Goal: Ask a question

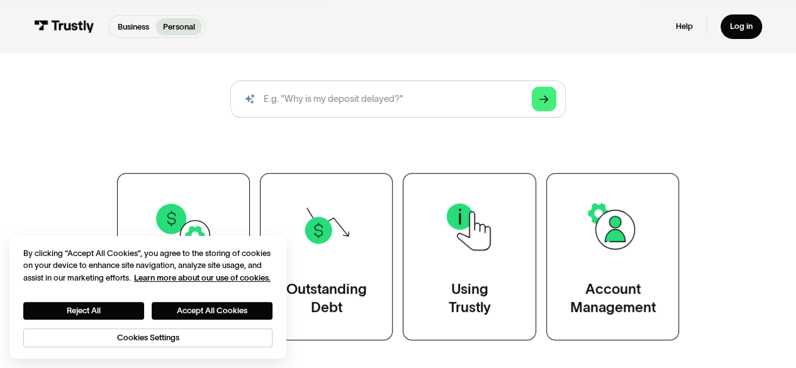
scroll to position [126, 0]
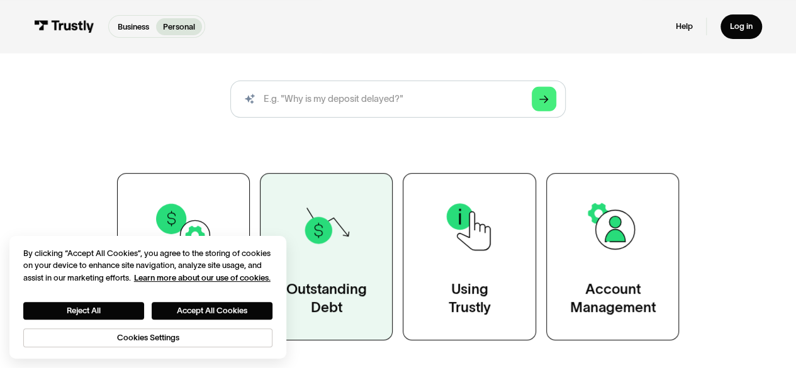
click at [331, 191] on link "Outstanding Debt" at bounding box center [326, 256] width 133 height 167
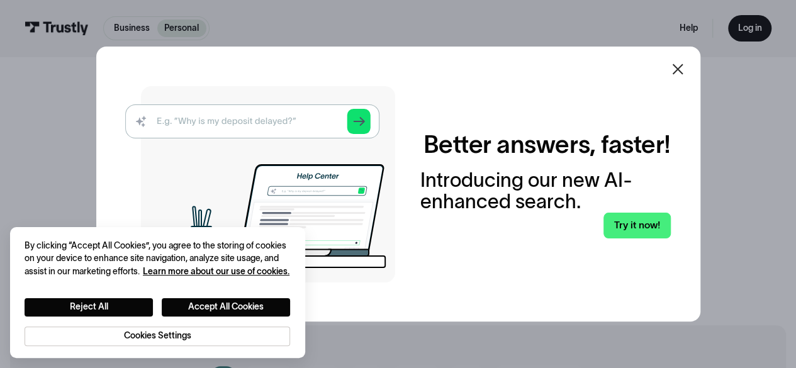
click at [677, 74] on icon at bounding box center [677, 69] width 15 height 15
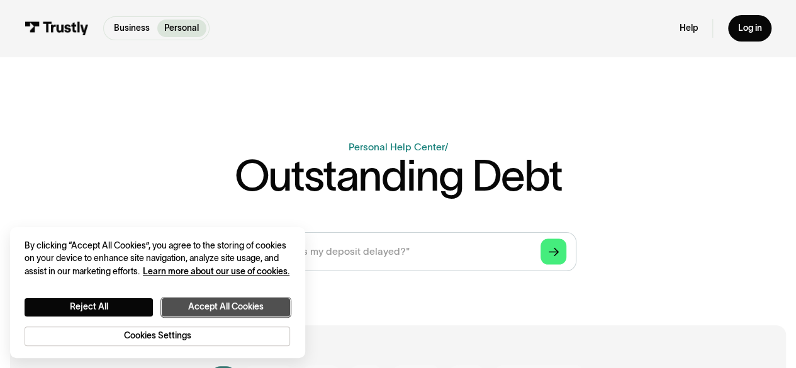
click at [201, 306] on button "Accept All Cookies" at bounding box center [226, 307] width 128 height 18
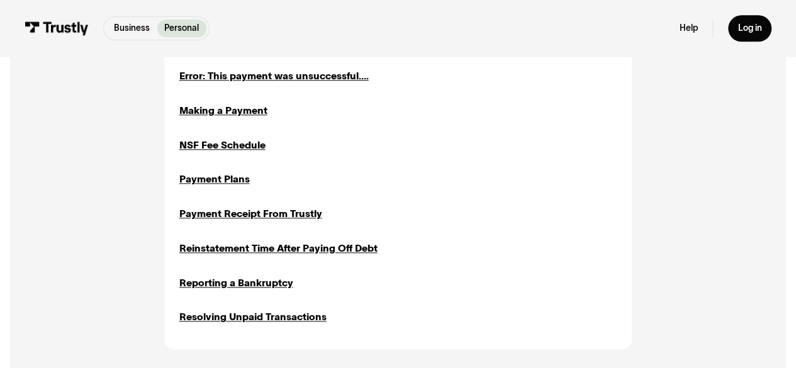
scroll to position [632, 0]
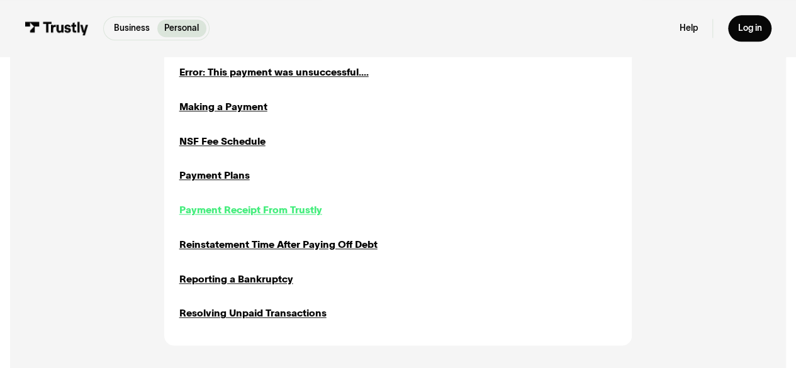
click at [196, 206] on div "Payment Receipt From Trustly" at bounding box center [250, 210] width 143 height 14
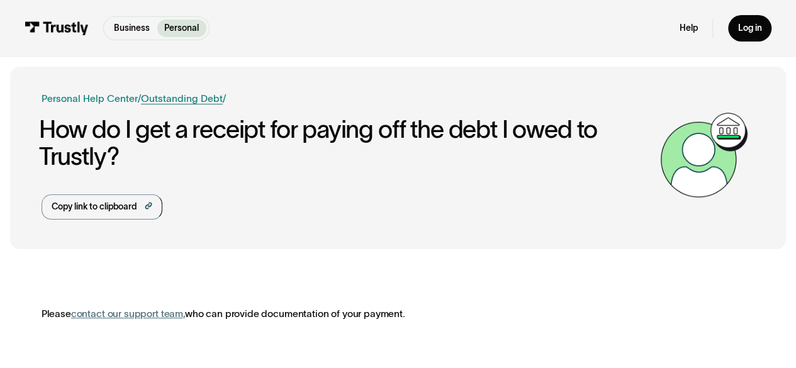
click at [205, 99] on link "Outstanding Debt" at bounding box center [182, 98] width 82 height 11
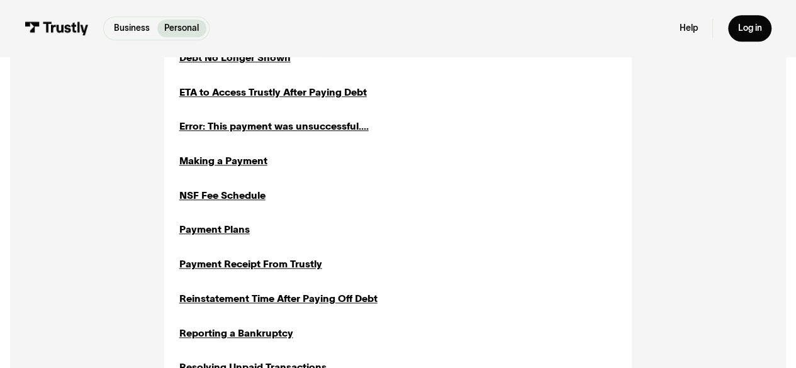
scroll to position [577, 0]
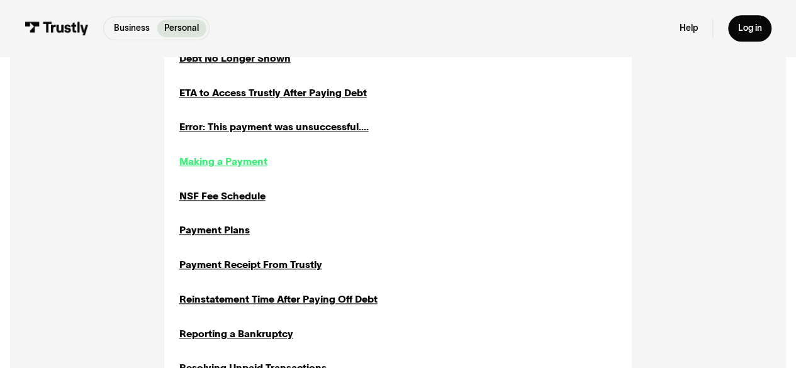
click at [241, 168] on div "Making a Payment" at bounding box center [223, 161] width 88 height 14
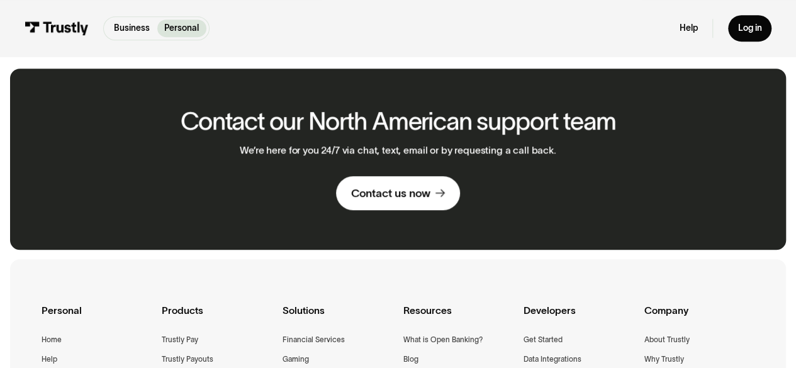
scroll to position [454, 0]
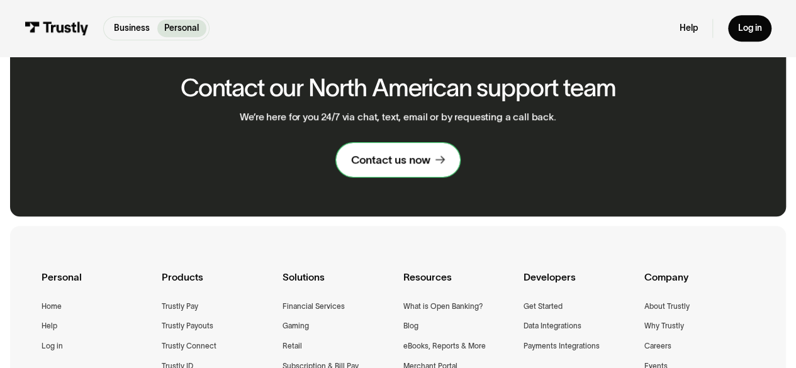
click at [367, 162] on div "Contact us now" at bounding box center [390, 160] width 79 height 14
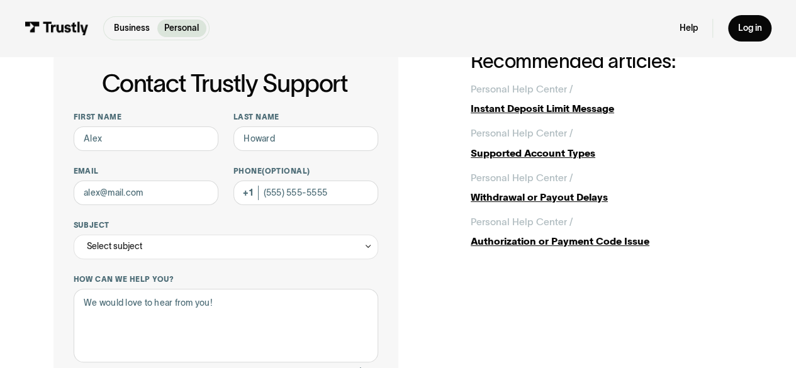
scroll to position [50, 0]
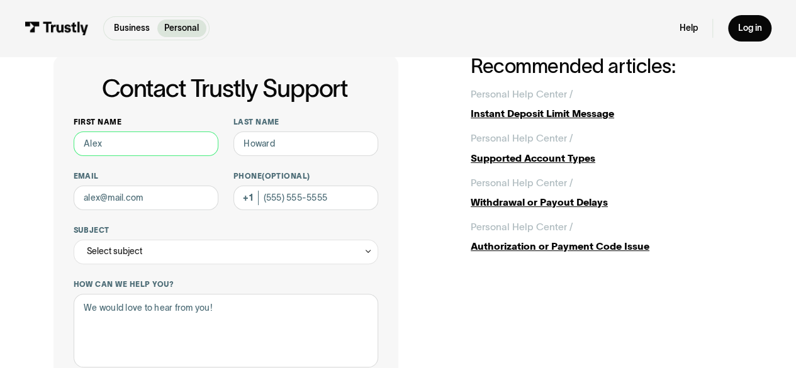
click at [150, 135] on input "First name" at bounding box center [146, 144] width 145 height 25
type input "[PERSON_NAME]"
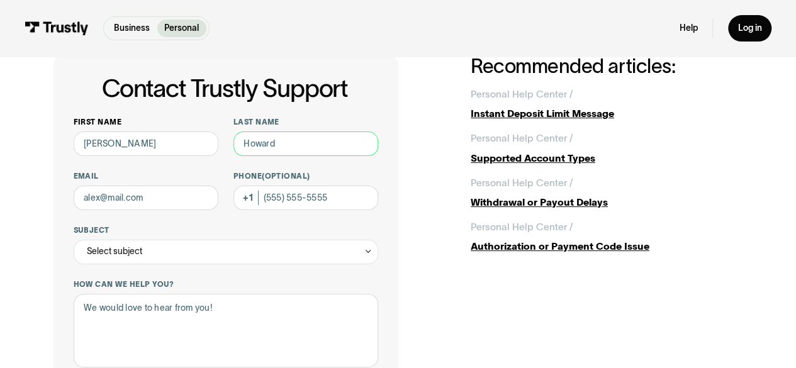
type input "[PERSON_NAME]"
type input "[EMAIL_ADDRESS][DOMAIN_NAME]"
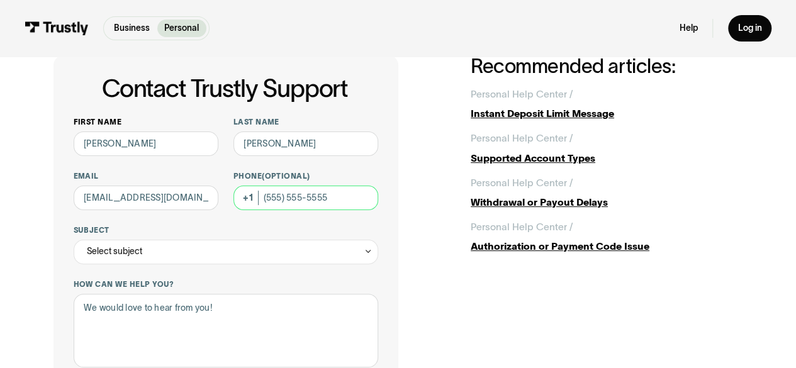
type input "[PHONE_NUMBER]"
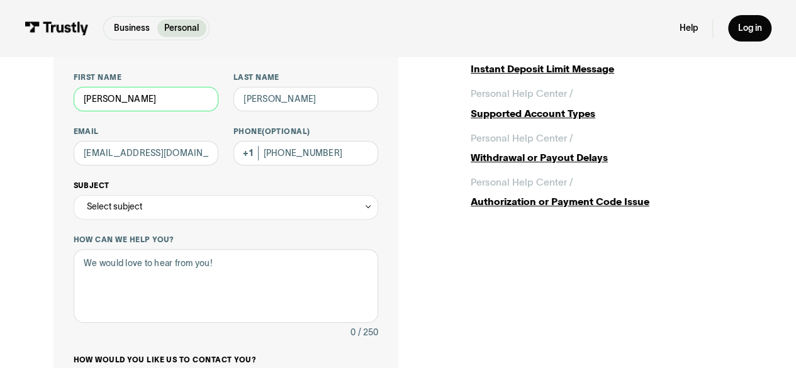
scroll to position [96, 0]
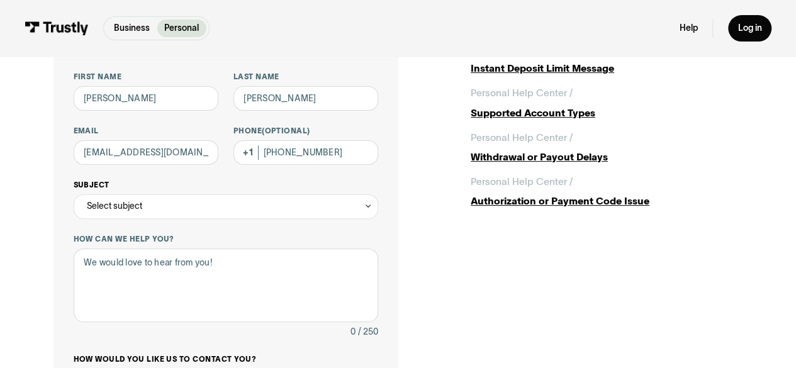
click at [225, 209] on div "Select subject" at bounding box center [226, 206] width 305 height 25
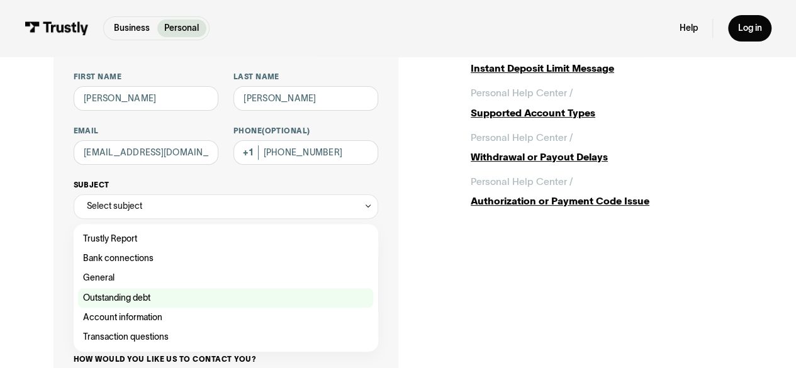
click at [148, 296] on div "Contact Trustly Support" at bounding box center [225, 298] width 295 height 20
type input "**********"
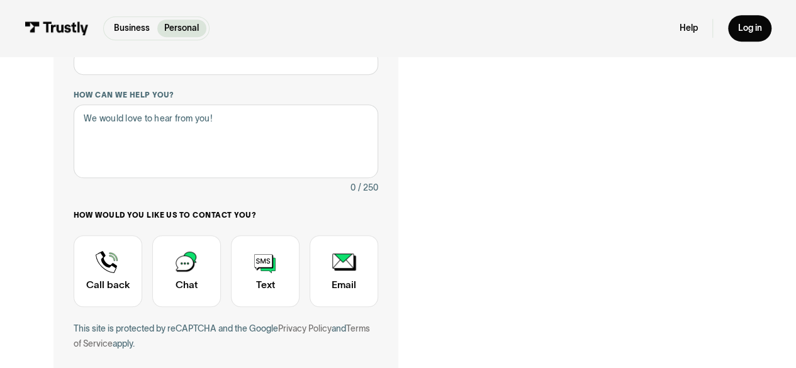
scroll to position [211, 0]
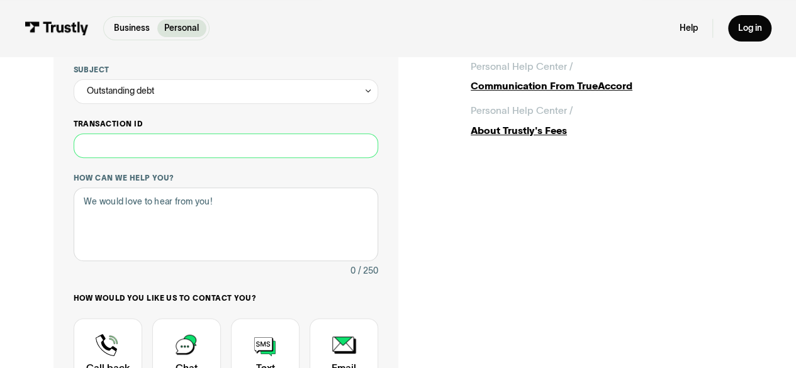
click at [176, 152] on input "Transaction ID" at bounding box center [226, 145] width 305 height 25
paste input "**********"
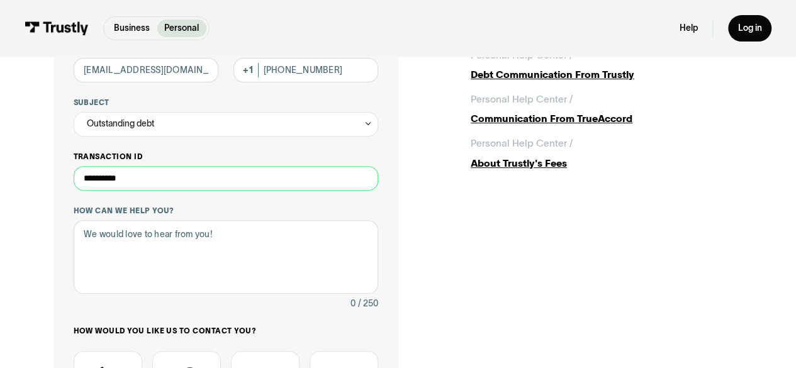
scroll to position [177, 0]
type input "**********"
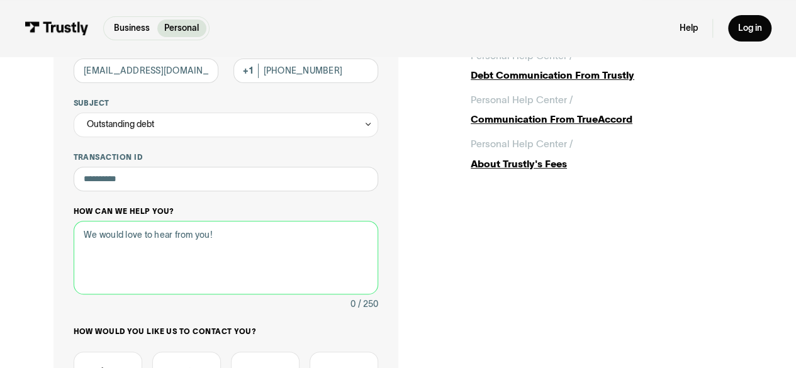
click at [108, 243] on textarea "How can we help you?" at bounding box center [226, 258] width 305 height 74
click at [108, 243] on textarea "Hi - I belive I have an outstanding debt." at bounding box center [226, 258] width 305 height 74
click at [115, 237] on textarea "Hi - I belive I have an outstanding debt." at bounding box center [226, 258] width 305 height 74
click at [121, 237] on textarea "Hi - I belive I have an outstanding debt." at bounding box center [226, 258] width 305 height 74
click at [259, 238] on textarea "Hi - I believe I have an outstanding debt." at bounding box center [226, 258] width 305 height 74
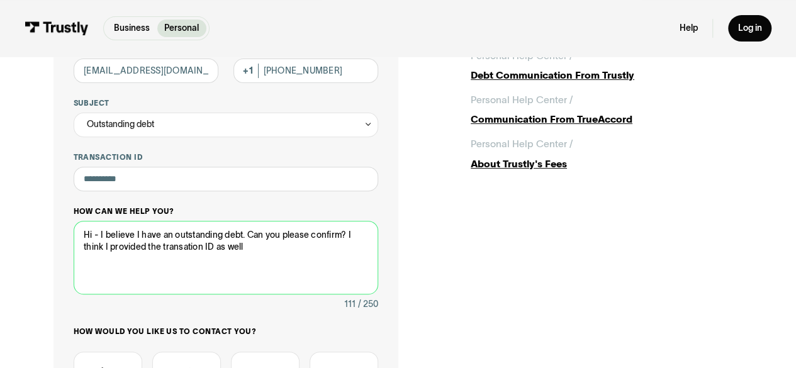
click at [177, 247] on textarea "Hi - I believe I have an outstanding debt. Can you please confirm? I think I pr…" at bounding box center [226, 258] width 305 height 74
click at [174, 248] on textarea "Hi - I believe I have an outstanding debt. Can you please confirm? I think I pr…" at bounding box center [226, 258] width 305 height 74
click at [256, 250] on textarea "Hi - I believe I have an outstanding debt. Can you please confirm? I think I pr…" at bounding box center [226, 258] width 305 height 74
click at [147, 274] on textarea "Hi - I believe I have an outstanding debt. Can you please confirm? I think I pr…" at bounding box center [226, 258] width 305 height 74
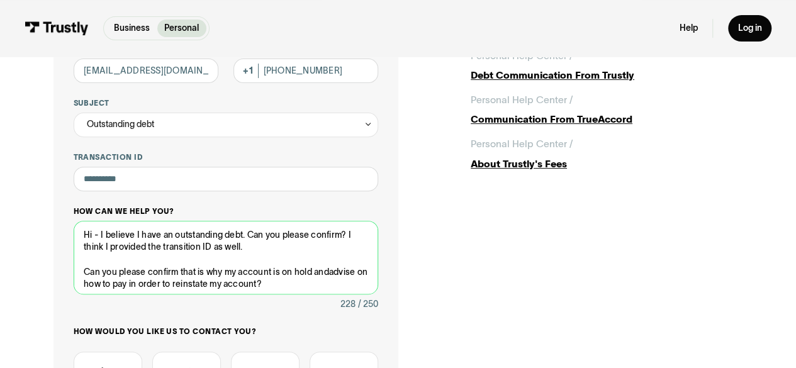
click at [268, 286] on textarea "Hi - I believe I have an outstanding debt. Can you please confirm? I think I pr…" at bounding box center [226, 258] width 305 height 74
click at [329, 274] on textarea "Hi - I believe I have an outstanding debt. Can you please confirm? I think I pr…" at bounding box center [226, 258] width 305 height 74
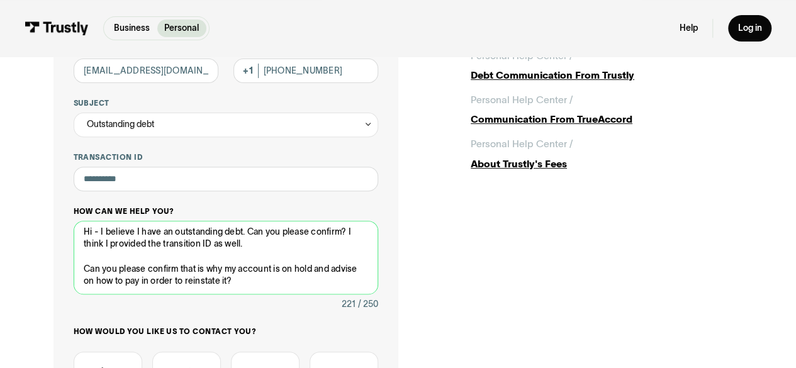
click at [147, 266] on textarea "Hi - I believe I have an outstanding debt. Can you please confirm? I think I pr…" at bounding box center [226, 258] width 305 height 74
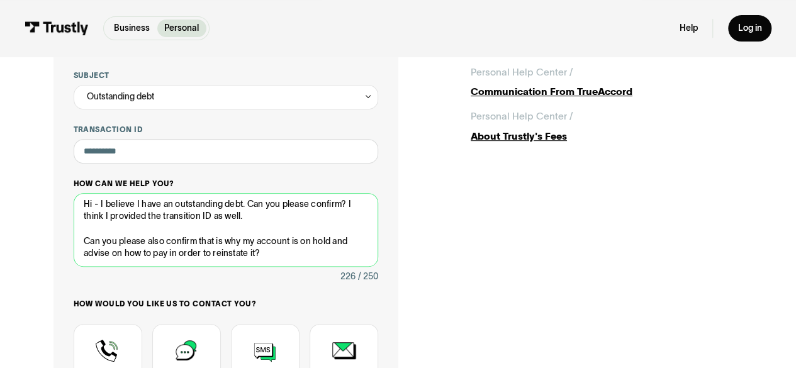
scroll to position [206, 0]
click at [267, 253] on textarea "Hi - I believe I have an outstanding debt. Can you please confirm? I think I pr…" at bounding box center [226, 230] width 305 height 74
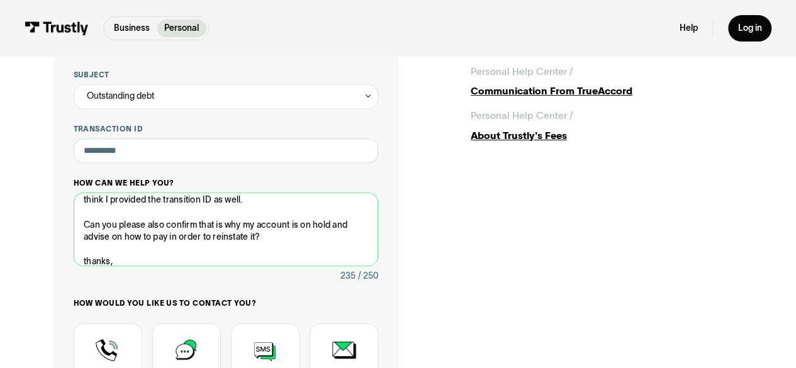
scroll to position [31, 0]
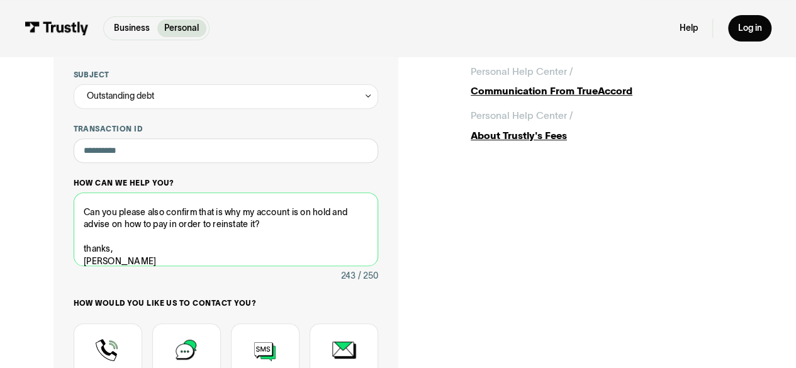
click at [112, 252] on textarea "Hi - I believe I have an outstanding debt. Can you please confirm? I think I pr…" at bounding box center [226, 230] width 305 height 74
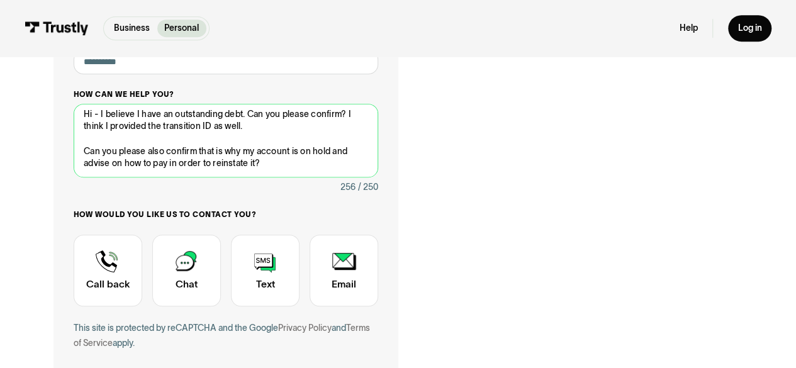
scroll to position [0, 0]
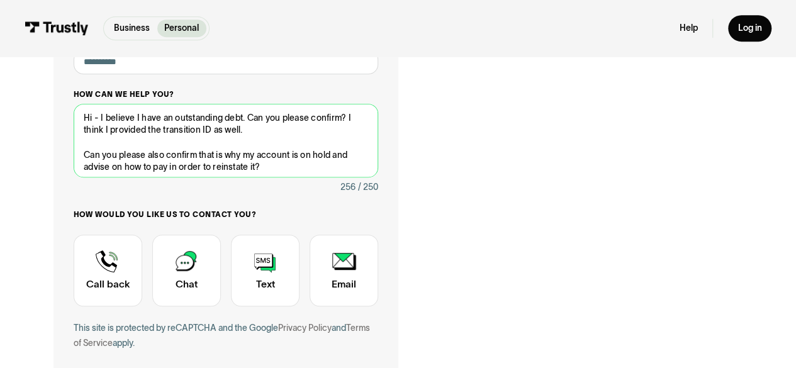
click at [342, 120] on textarea "Hi - I believe I have an outstanding debt. Can you please confirm? I think I pr…" at bounding box center [226, 141] width 305 height 74
click at [354, 134] on textarea "Hi - I believe I have an outstanding debt. Can you please confirm (with total a…" at bounding box center [226, 141] width 305 height 74
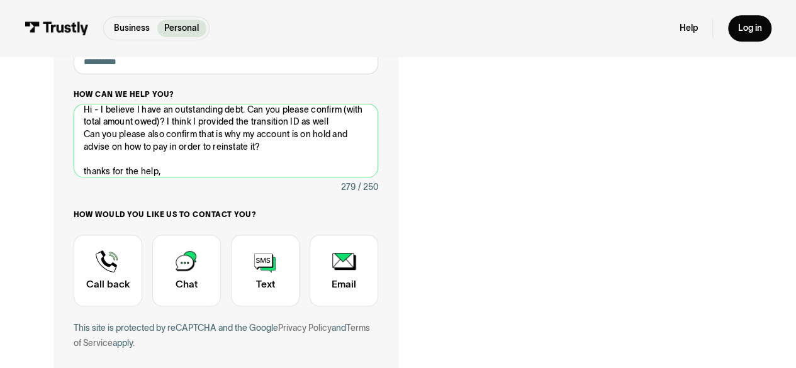
scroll to position [7, 0]
click at [182, 122] on textarea "Hi - I believe I have an outstanding debt. Can you please confirm (with total a…" at bounding box center [226, 141] width 305 height 74
click at [245, 127] on textarea "Hi - I believe I have an outstanding debt. Can you please confirm? I think I pr…" at bounding box center [226, 141] width 305 height 74
click at [247, 128] on textarea "Hi - I believe I have an outstanding debt. Can you please confirm? I think I pr…" at bounding box center [226, 141] width 305 height 74
click at [83, 123] on textarea "Hi - I believe I have an outstanding debt. Can you please confirm? I think I pr…" at bounding box center [226, 141] width 305 height 74
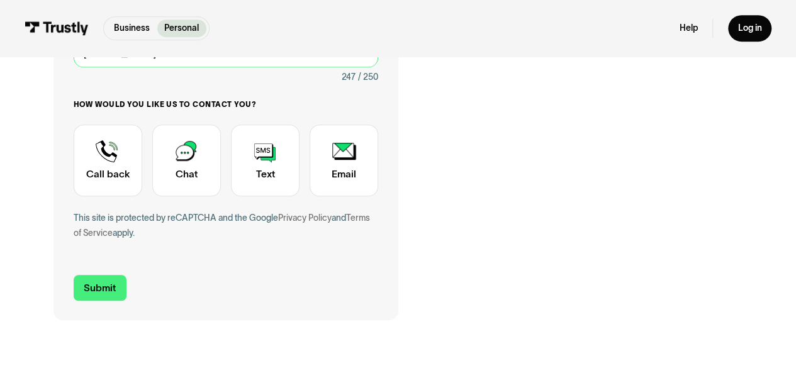
scroll to position [405, 0]
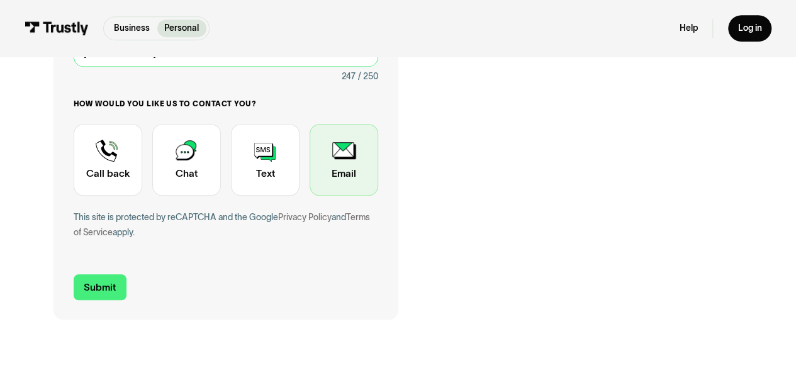
type textarea "Hi - I believe I have an outstanding debt. Can you please confirm. I think I pr…"
click at [354, 148] on div "Contact Trustly Support" at bounding box center [344, 160] width 69 height 72
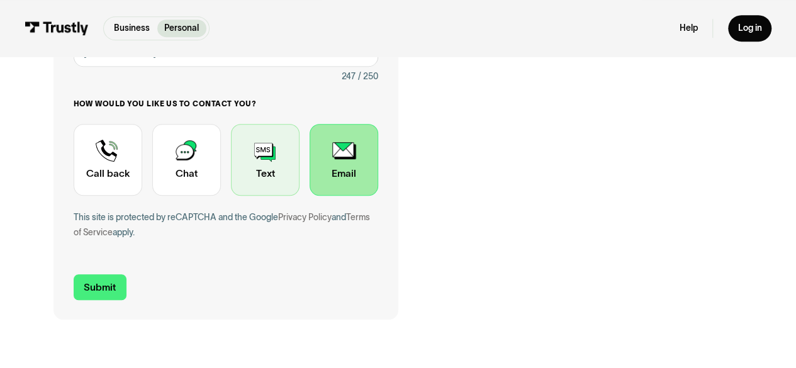
click at [283, 160] on div "Contact Trustly Support" at bounding box center [265, 160] width 69 height 72
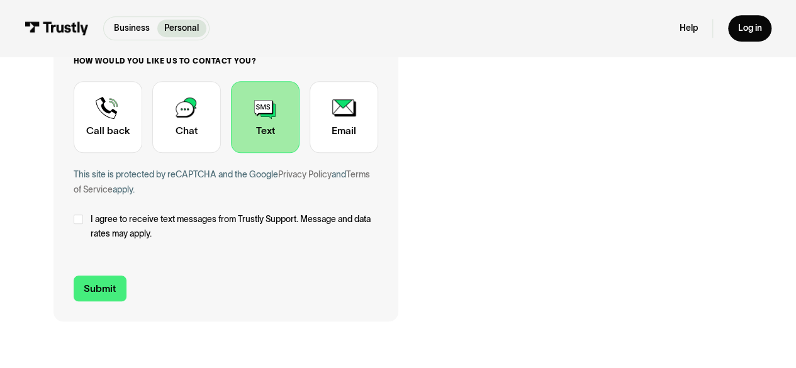
scroll to position [449, 0]
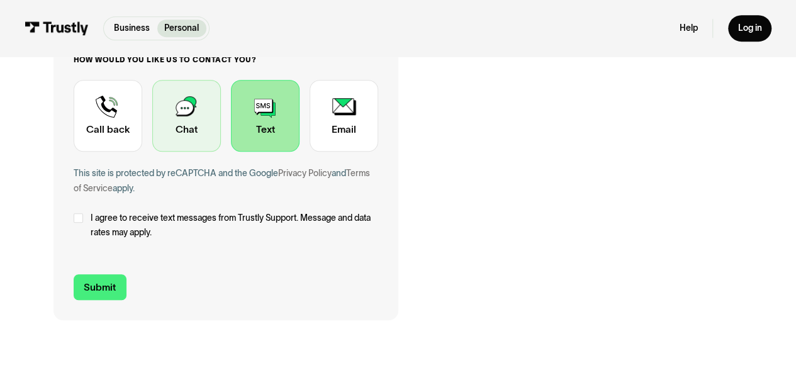
click at [204, 129] on div "Contact Trustly Support" at bounding box center [186, 116] width 69 height 72
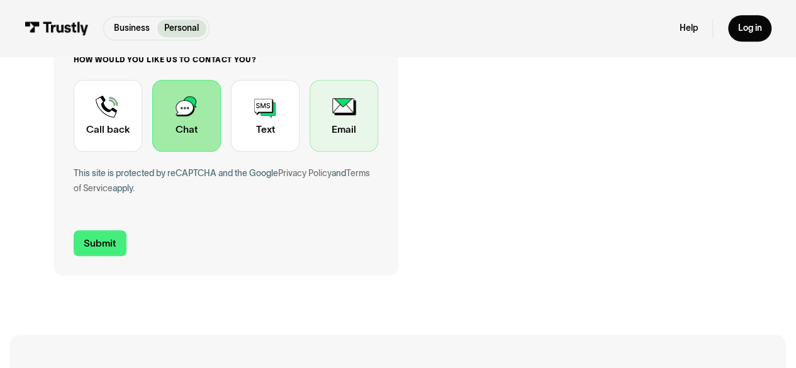
click at [339, 113] on div "Contact Trustly Support" at bounding box center [344, 116] width 69 height 72
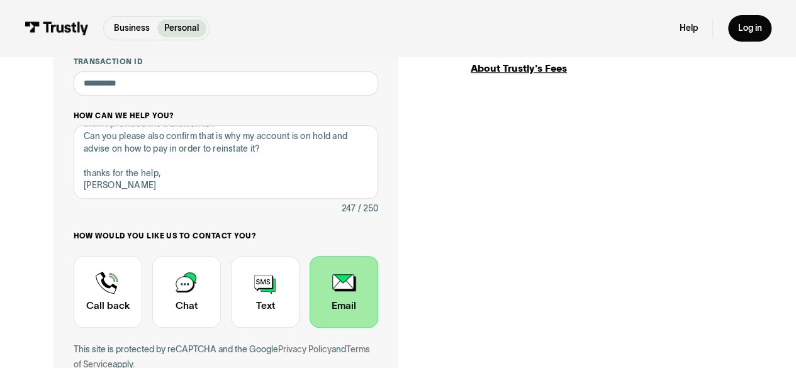
scroll to position [0, 0]
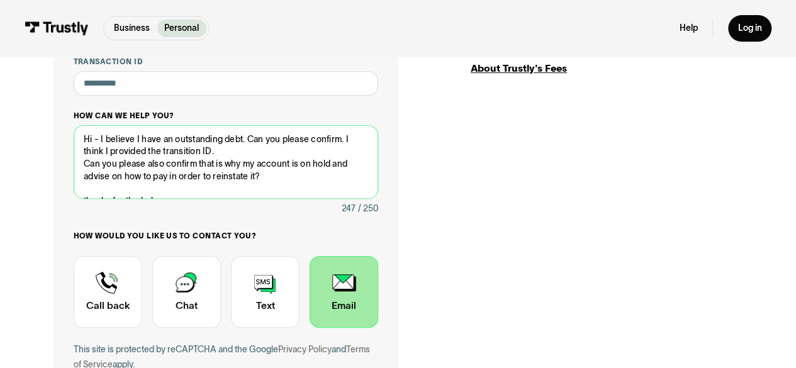
click at [311, 157] on textarea "Hi - I believe I have an outstanding debt. Can you please confirm. I think I pr…" at bounding box center [226, 162] width 305 height 74
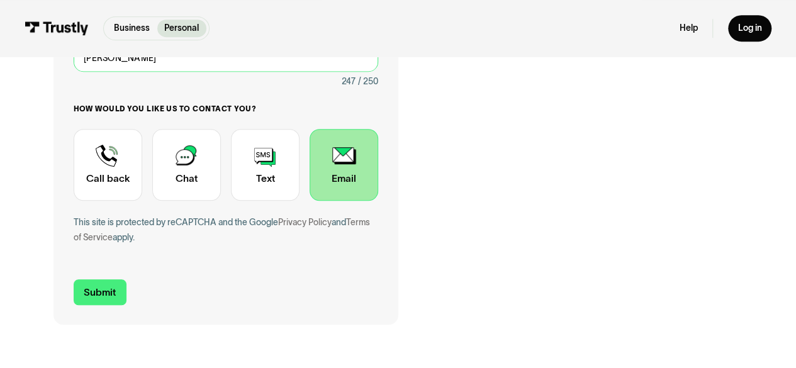
scroll to position [406, 0]
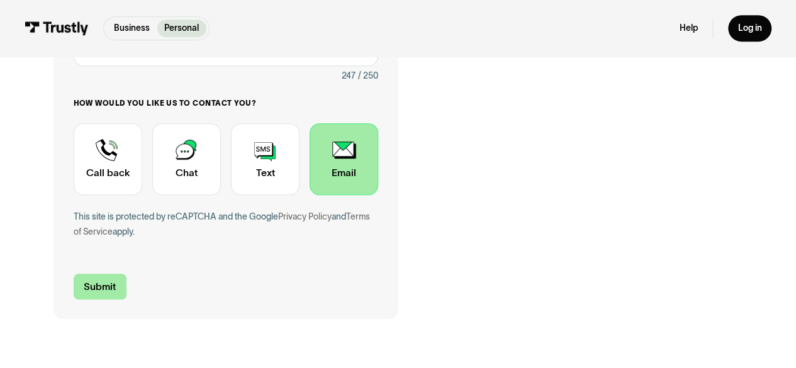
click at [103, 281] on input "Submit" at bounding box center [100, 287] width 53 height 26
type input "[PHONE_NUMBER]"
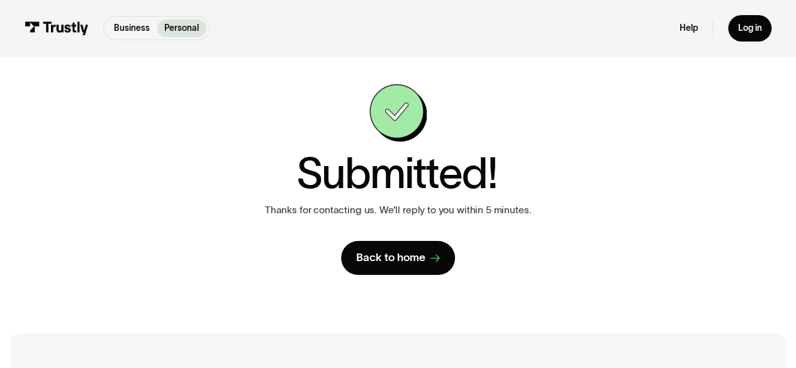
scroll to position [14, 0]
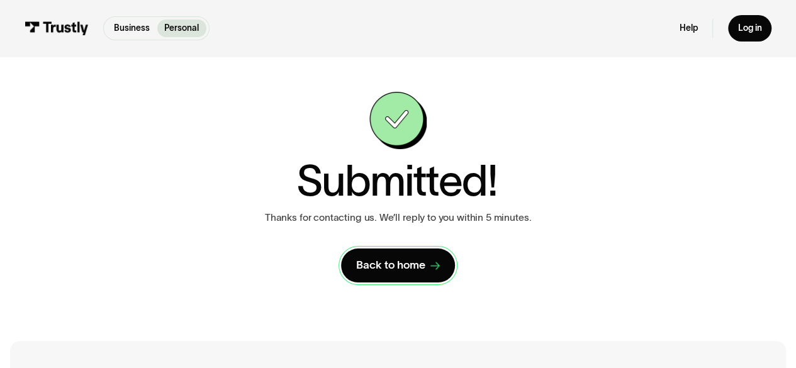
click at [405, 266] on div "Back to home" at bounding box center [390, 265] width 69 height 14
